Goal: Information Seeking & Learning: Learn about a topic

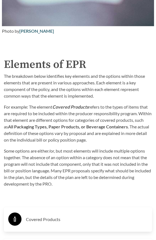
scroll to position [1127, 0]
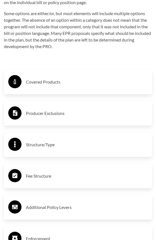
click at [50, 82] on h3 "Covered Products" at bounding box center [87, 82] width 122 height 9
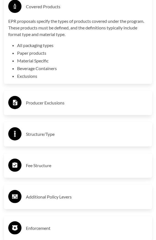
scroll to position [1210, 0]
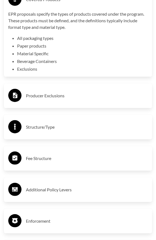
click at [55, 98] on h3 "Producer Exclusions" at bounding box center [87, 95] width 122 height 9
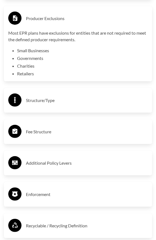
scroll to position [1292, 0]
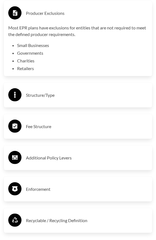
click at [56, 95] on h3 "Structure/Type" at bounding box center [87, 95] width 122 height 9
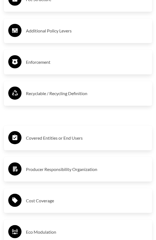
scroll to position [1484, 0]
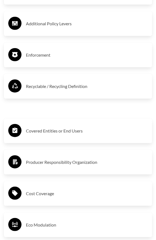
click at [52, 88] on h3 "Recyclable / Recycling Definition" at bounding box center [87, 86] width 122 height 9
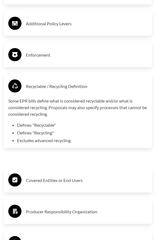
click at [53, 87] on h3 "Recyclable / Recycling Definition" at bounding box center [87, 86] width 122 height 9
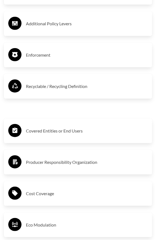
click at [53, 87] on h3 "Recyclable / Recycling Definition" at bounding box center [87, 86] width 122 height 9
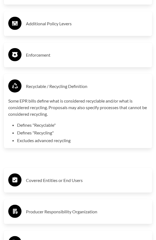
click at [41, 135] on li "Defines "Recycling"" at bounding box center [82, 132] width 130 height 7
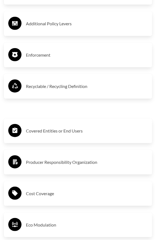
click at [51, 88] on h3 "Recyclable / Recycling Definition" at bounding box center [87, 86] width 122 height 9
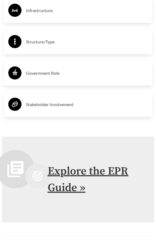
scroll to position [2062, 0]
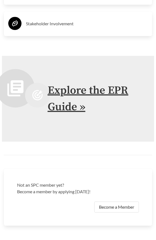
click at [77, 90] on link "Explore the EPR Guide »" at bounding box center [88, 99] width 81 height 30
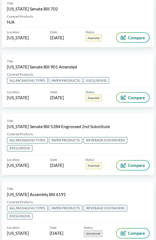
scroll to position [632, 0]
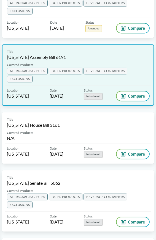
click at [24, 82] on span "EXCLUSIONS" at bounding box center [20, 79] width 26 height 7
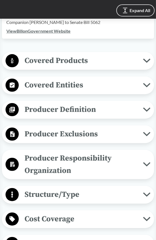
scroll to position [220, 0]
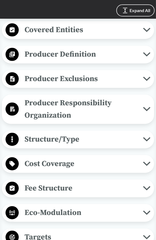
click at [95, 77] on span "Producer Exclusions" at bounding box center [81, 79] width 124 height 12
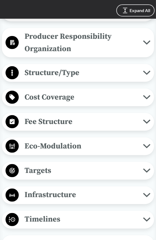
scroll to position [467, 0]
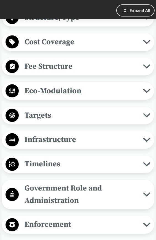
click at [66, 65] on span "Fee Structure" at bounding box center [81, 66] width 124 height 12
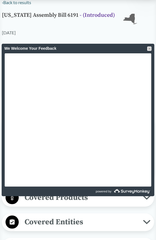
scroll to position [27, 0]
click at [150, 48] on div at bounding box center [149, 48] width 4 height 4
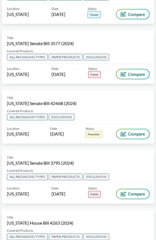
scroll to position [1814, 0]
